Goal: Task Accomplishment & Management: Use online tool/utility

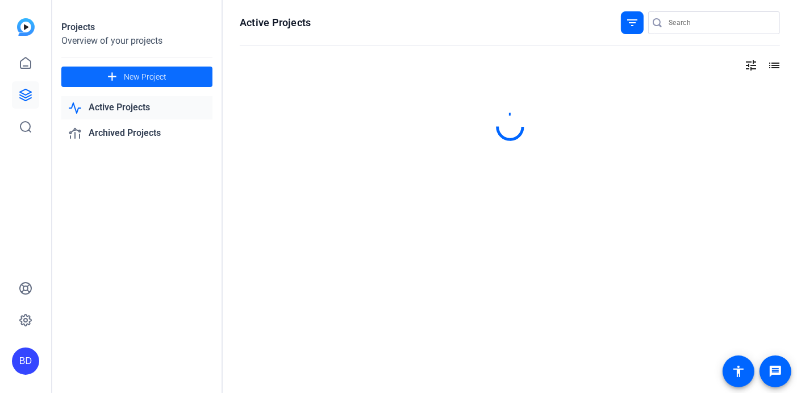
click at [136, 80] on span "New Project" at bounding box center [145, 77] width 43 height 12
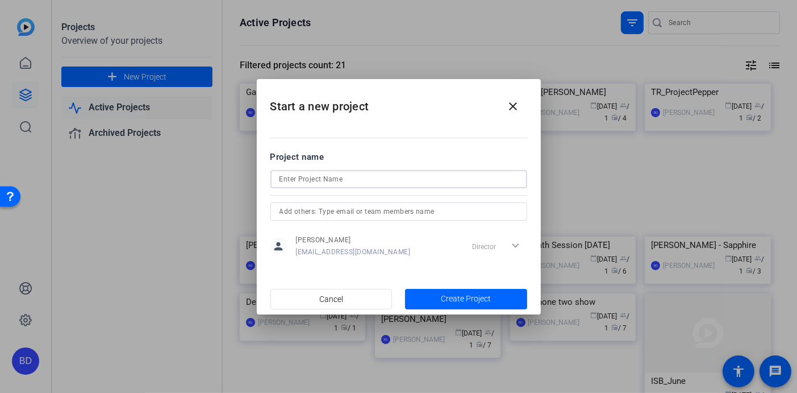
click at [289, 182] on input at bounding box center [399, 179] width 239 height 14
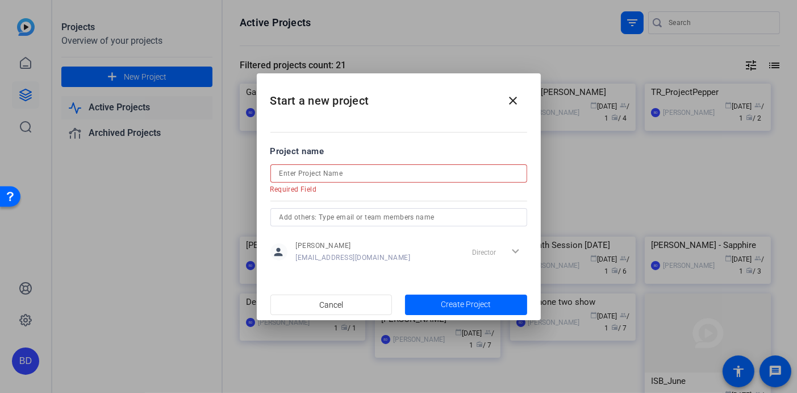
click at [298, 175] on input at bounding box center [399, 173] width 239 height 14
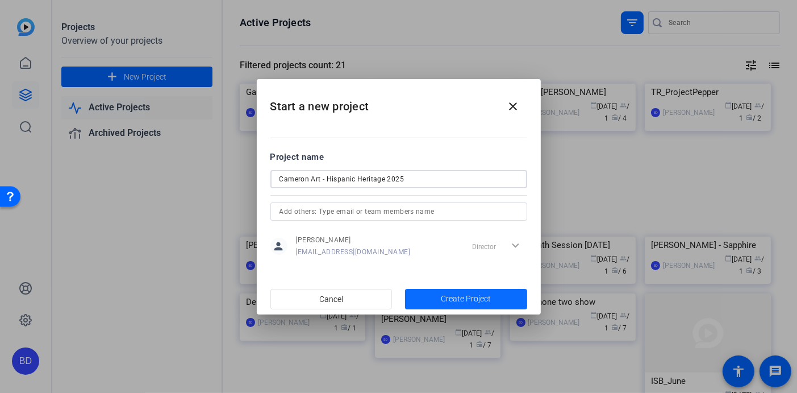
type input "Cameron Art - Hispanic Heritage 2025"
drag, startPoint x: 476, startPoint y: 299, endPoint x: 448, endPoint y: 305, distance: 28.3
click at [448, 305] on span "button" at bounding box center [466, 298] width 122 height 27
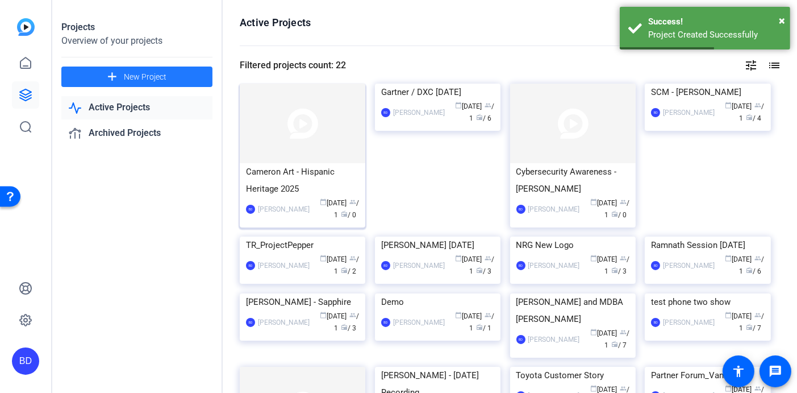
click at [280, 107] on img at bounding box center [303, 124] width 126 height 80
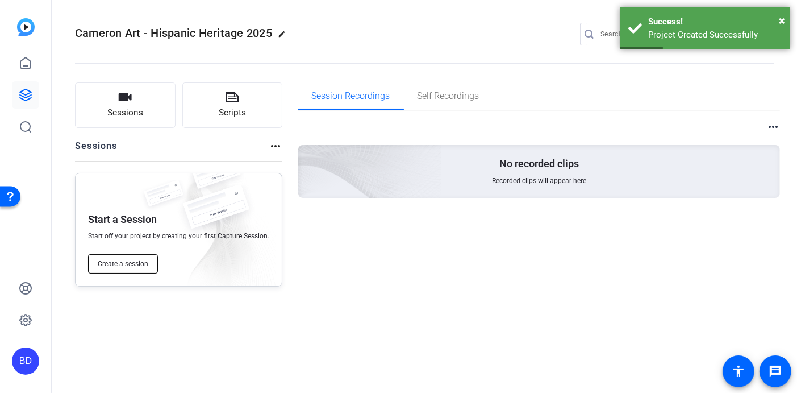
click at [136, 268] on span "Create a session" at bounding box center [123, 263] width 51 height 9
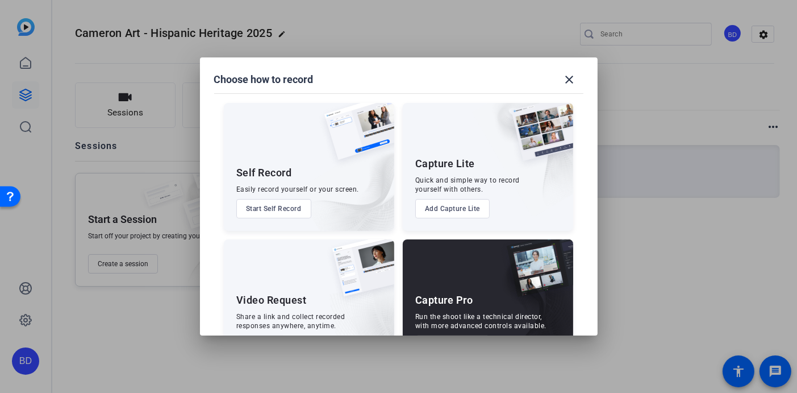
scroll to position [43, 0]
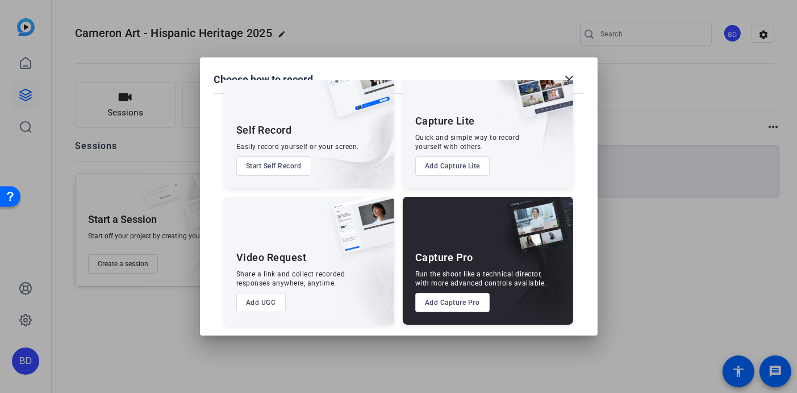
click at [276, 305] on button "Add UGC" at bounding box center [260, 302] width 49 height 19
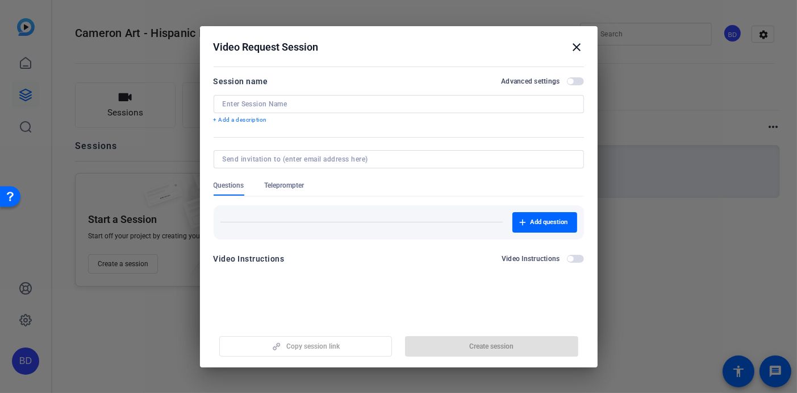
click at [250, 101] on input at bounding box center [399, 103] width 352 height 9
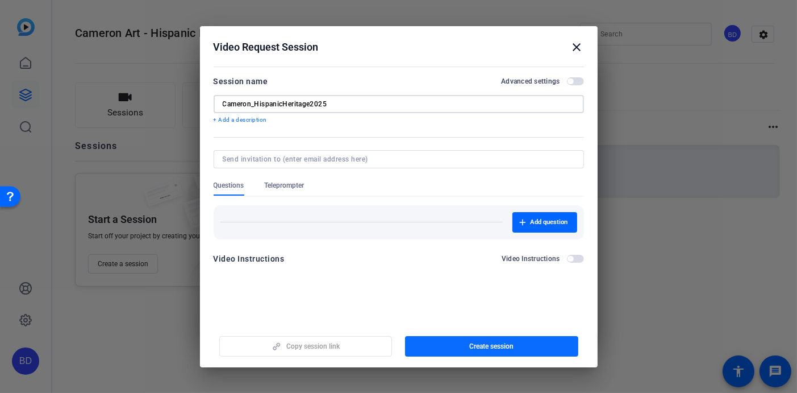
type input "Cameron_HispanicHeritage2025"
click at [489, 345] on span "Create session" at bounding box center [491, 345] width 44 height 9
click at [577, 47] on mat-icon "close" at bounding box center [577, 47] width 14 height 14
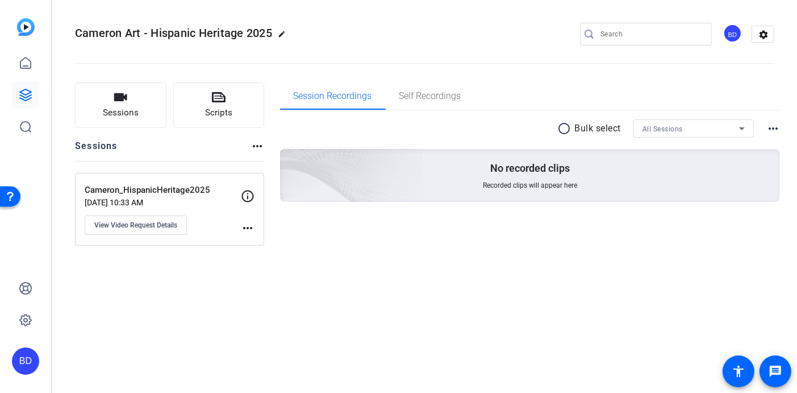
drag, startPoint x: 215, startPoint y: 238, endPoint x: 207, endPoint y: 214, distance: 25.7
click at [207, 214] on div "Cameron_HispanicHeritage2025 [DATE] 10:33 AM View Video Request Details" at bounding box center [163, 209] width 156 height 51
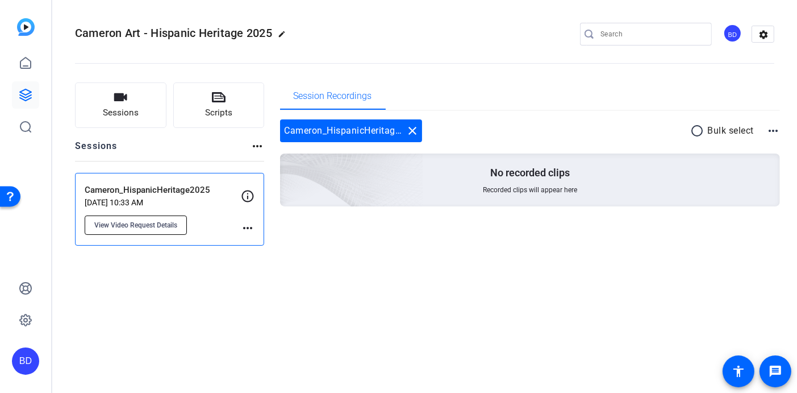
click at [122, 228] on span "View Video Request Details" at bounding box center [135, 224] width 83 height 9
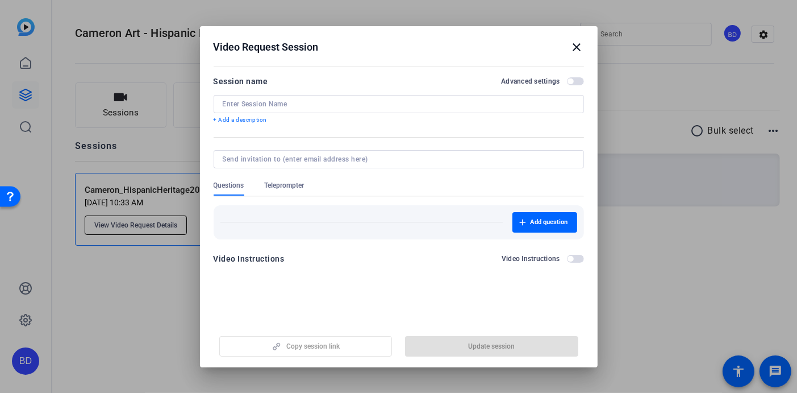
type input "Cameron_HispanicHeritage2025"
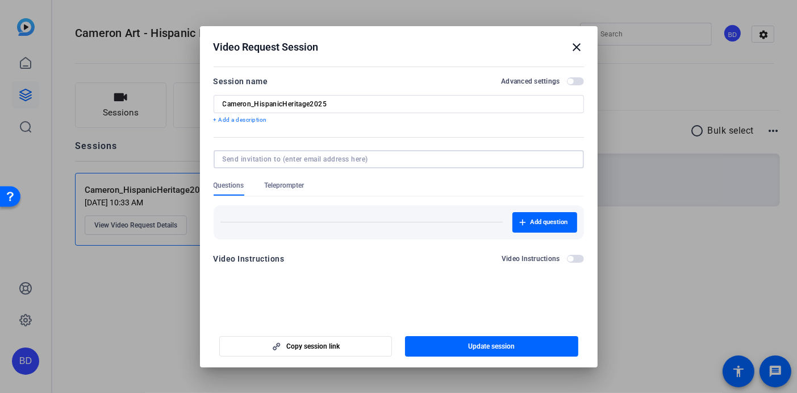
click at [326, 160] on input at bounding box center [397, 159] width 348 height 9
type input "c"
click at [330, 351] on span "button" at bounding box center [306, 345] width 172 height 27
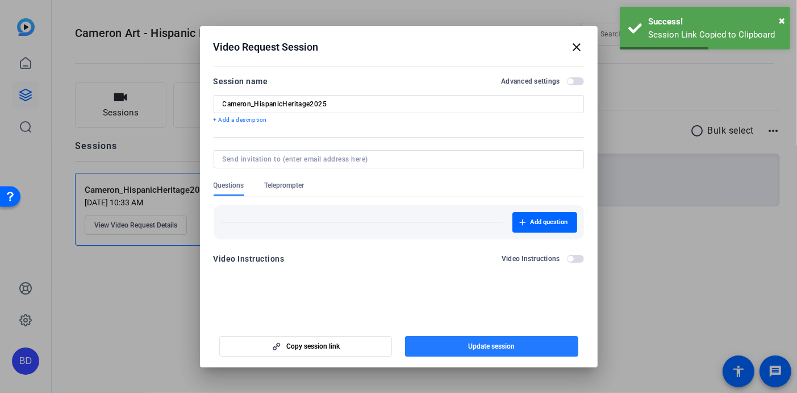
click at [493, 343] on span "Update session" at bounding box center [491, 345] width 47 height 9
